Goal: Find specific page/section: Find specific page/section

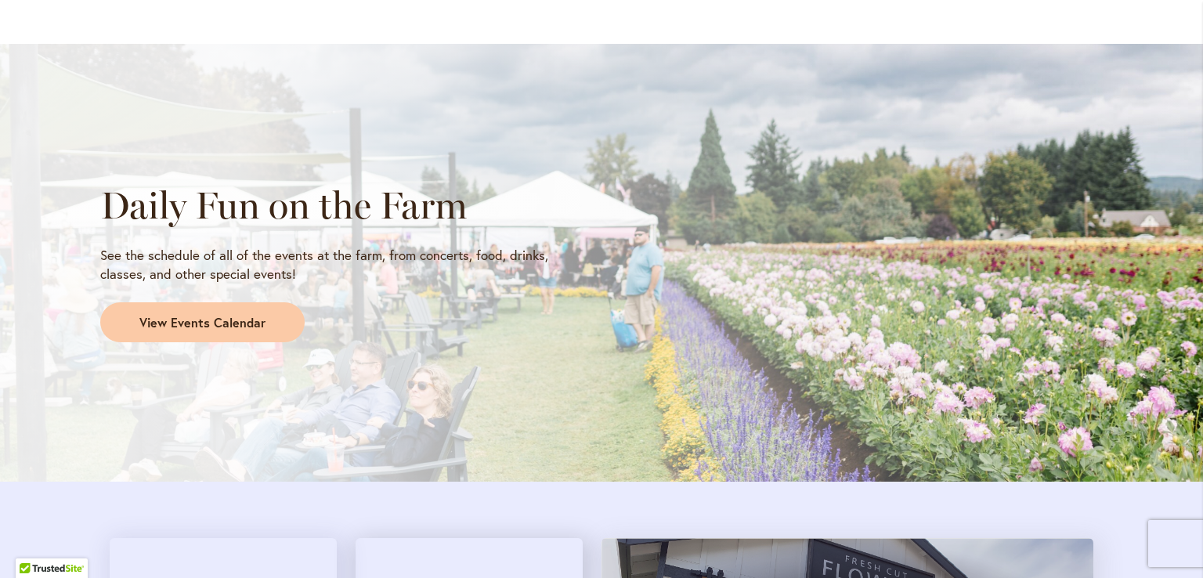
scroll to position [1284, 0]
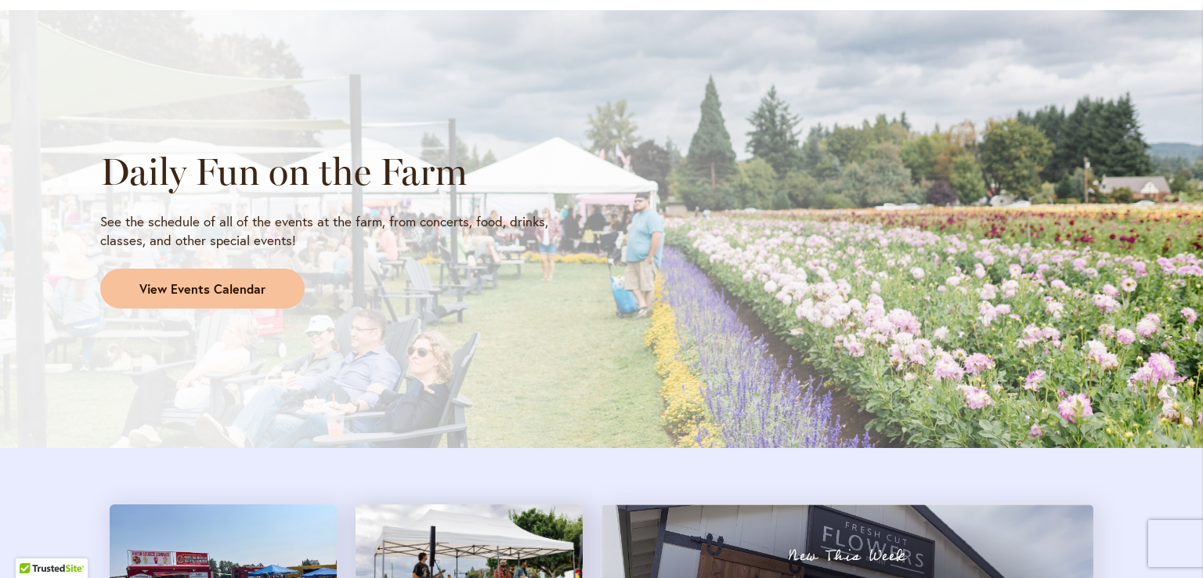
click at [232, 278] on link "View Events Calendar" at bounding box center [202, 289] width 204 height 41
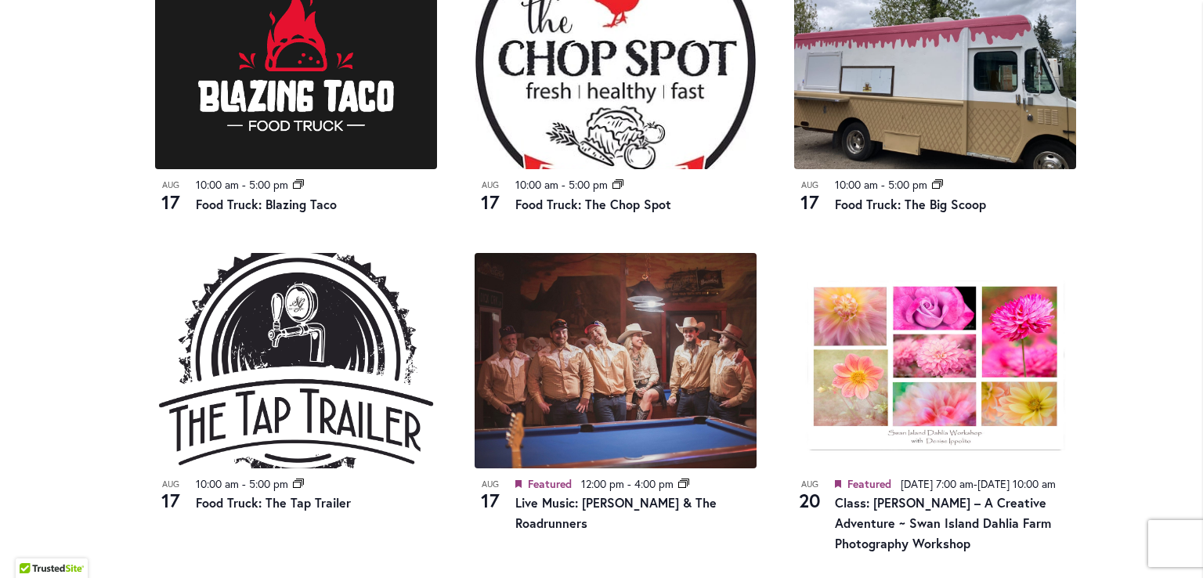
scroll to position [1279, 0]
